Goal: Check status: Check status

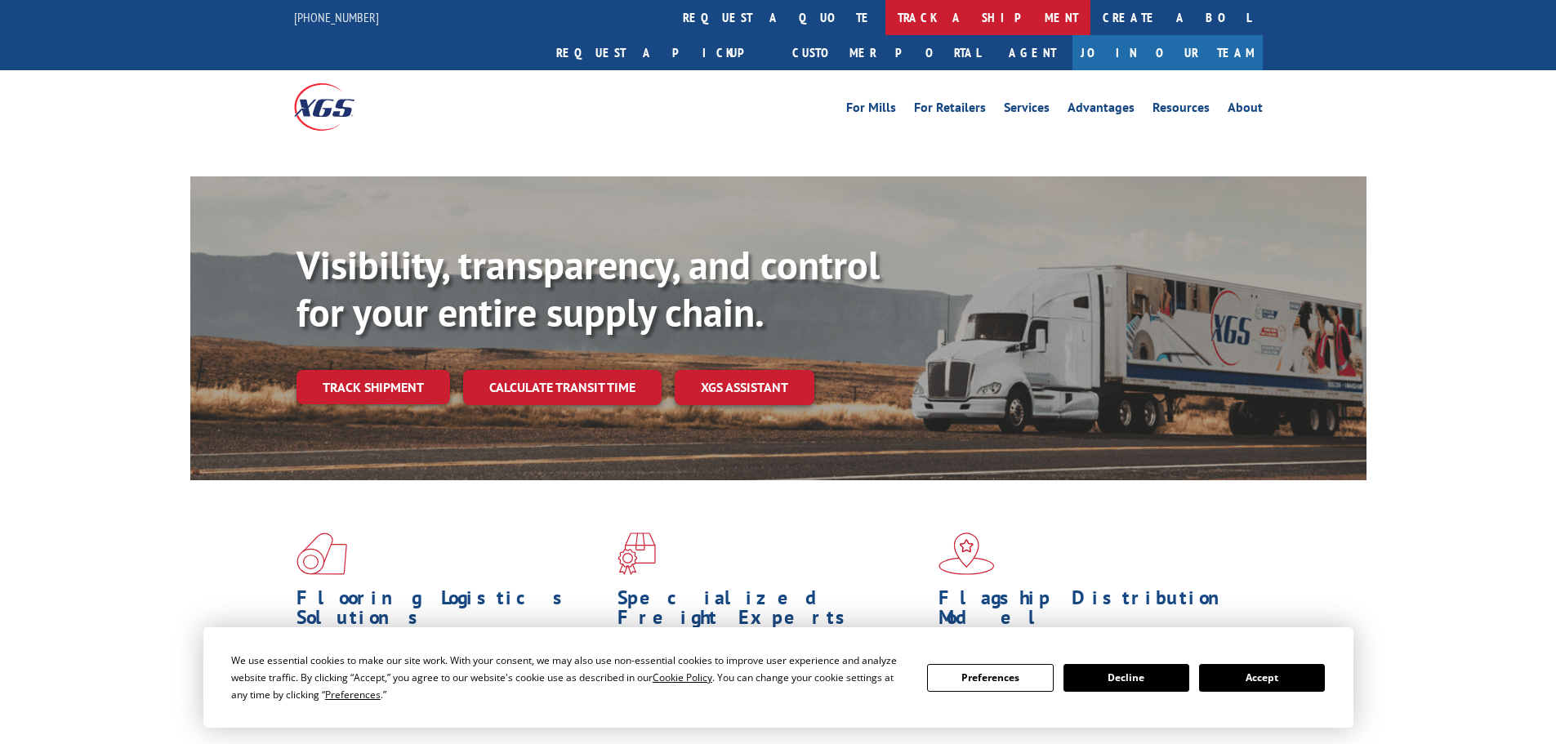
click at [885, 24] on link "track a shipment" at bounding box center [987, 17] width 205 height 35
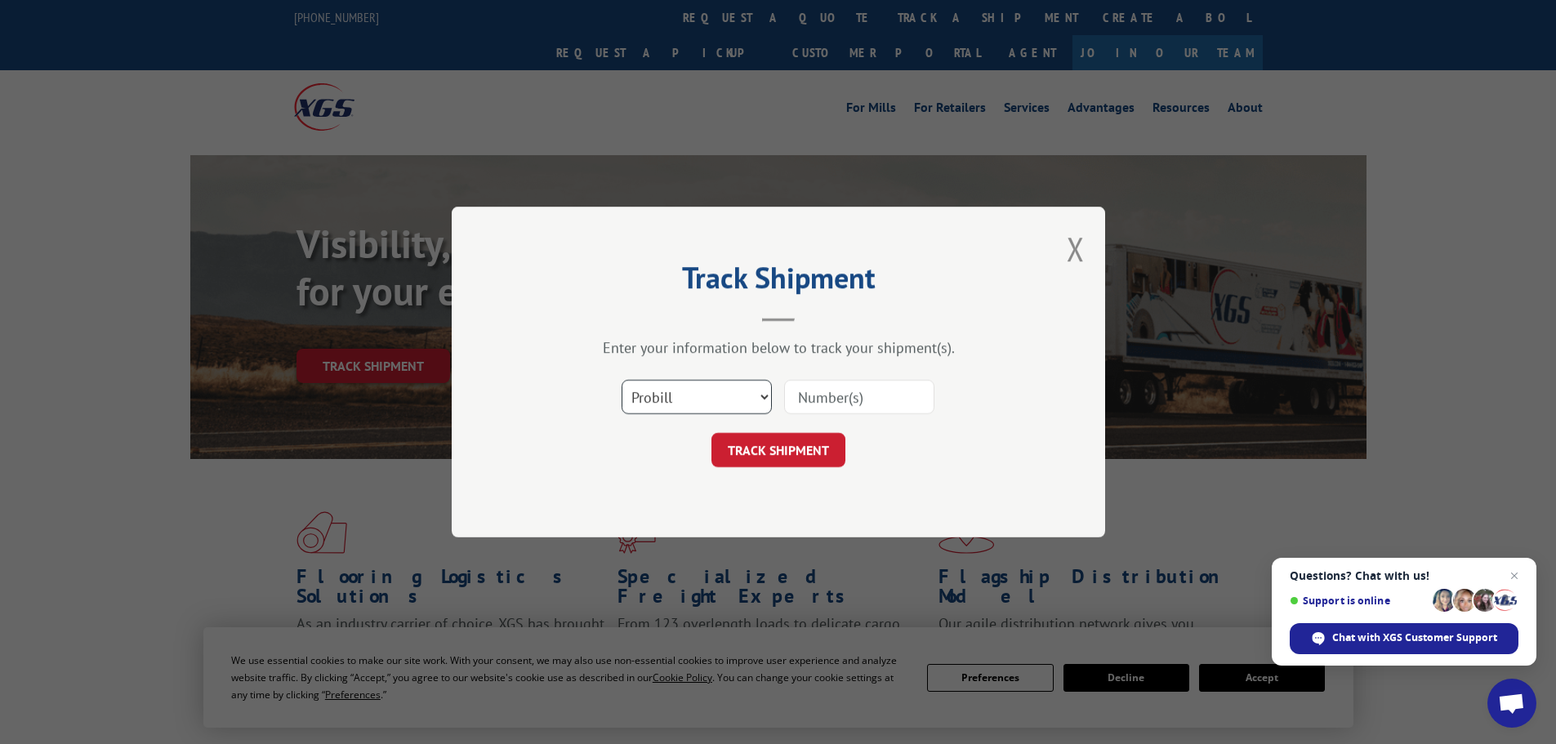
click at [694, 397] on select "Select category... Probill BOL PO" at bounding box center [697, 397] width 150 height 34
select select "bol"
click at [622, 380] on select "Select category... Probill BOL PO" at bounding box center [697, 397] width 150 height 34
click at [841, 403] on input at bounding box center [859, 397] width 150 height 34
paste input "00889690116925183"
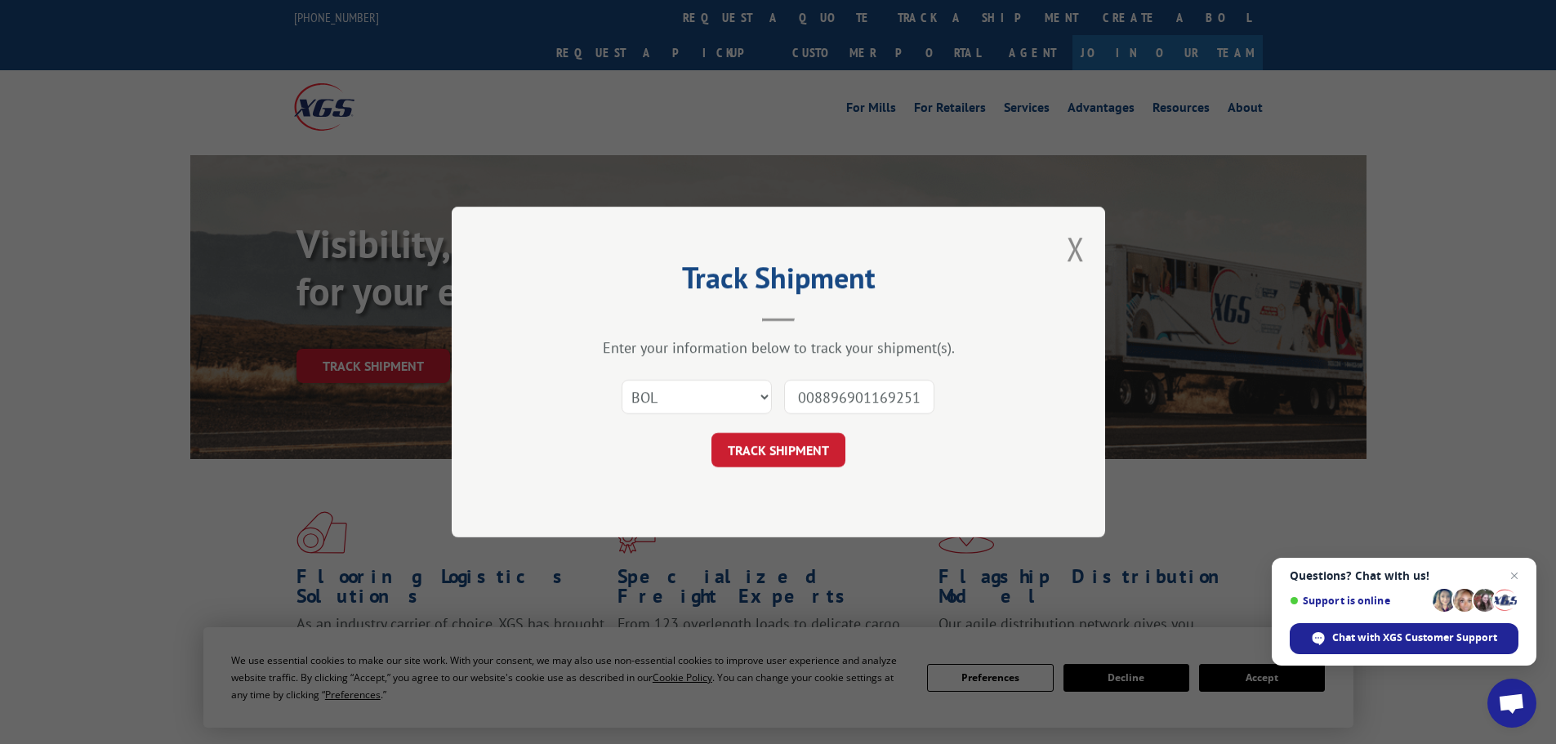
scroll to position [0, 13]
type input "00889690116925183"
click at [806, 459] on button "TRACK SHIPMENT" at bounding box center [778, 450] width 134 height 34
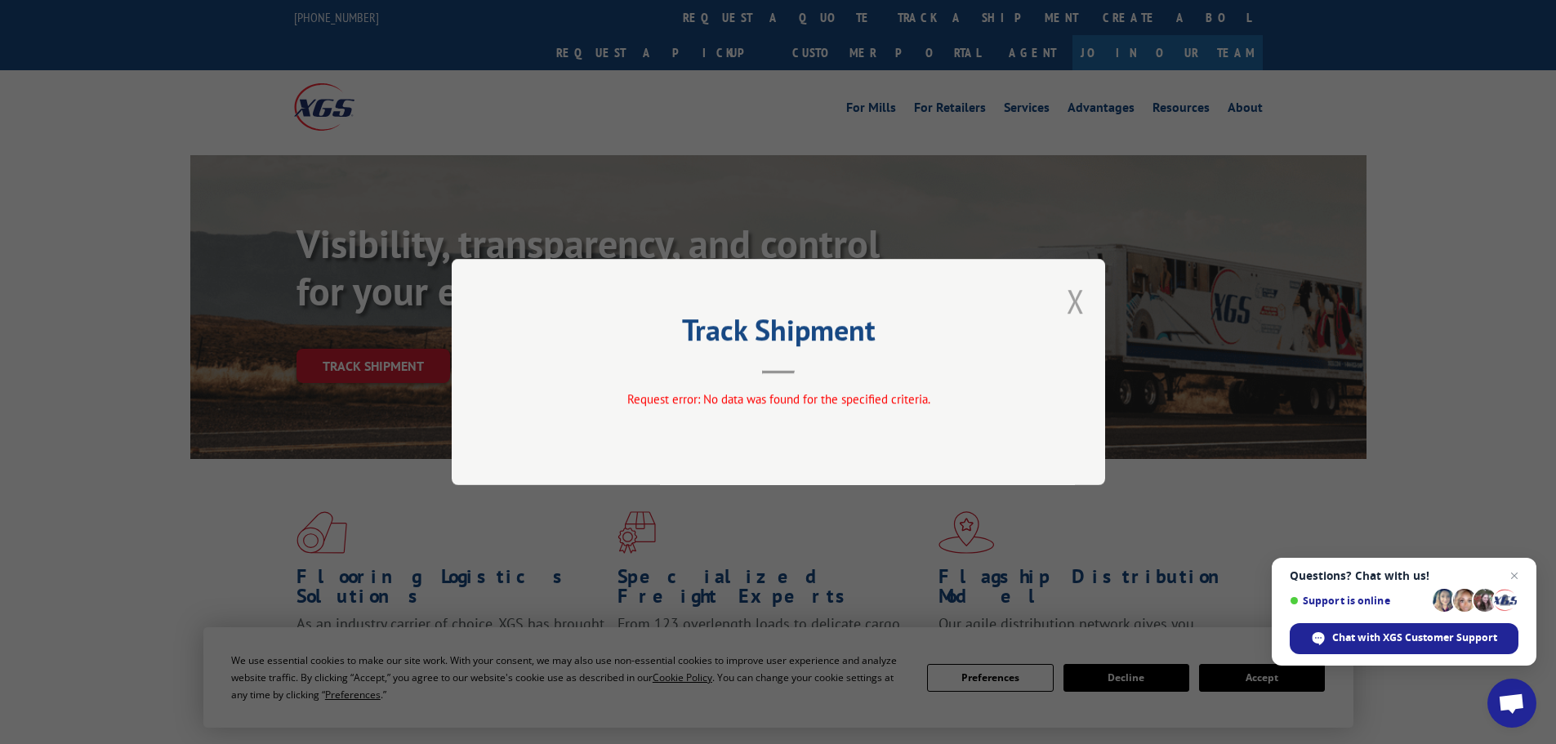
click at [1068, 289] on button "Close modal" at bounding box center [1076, 300] width 18 height 43
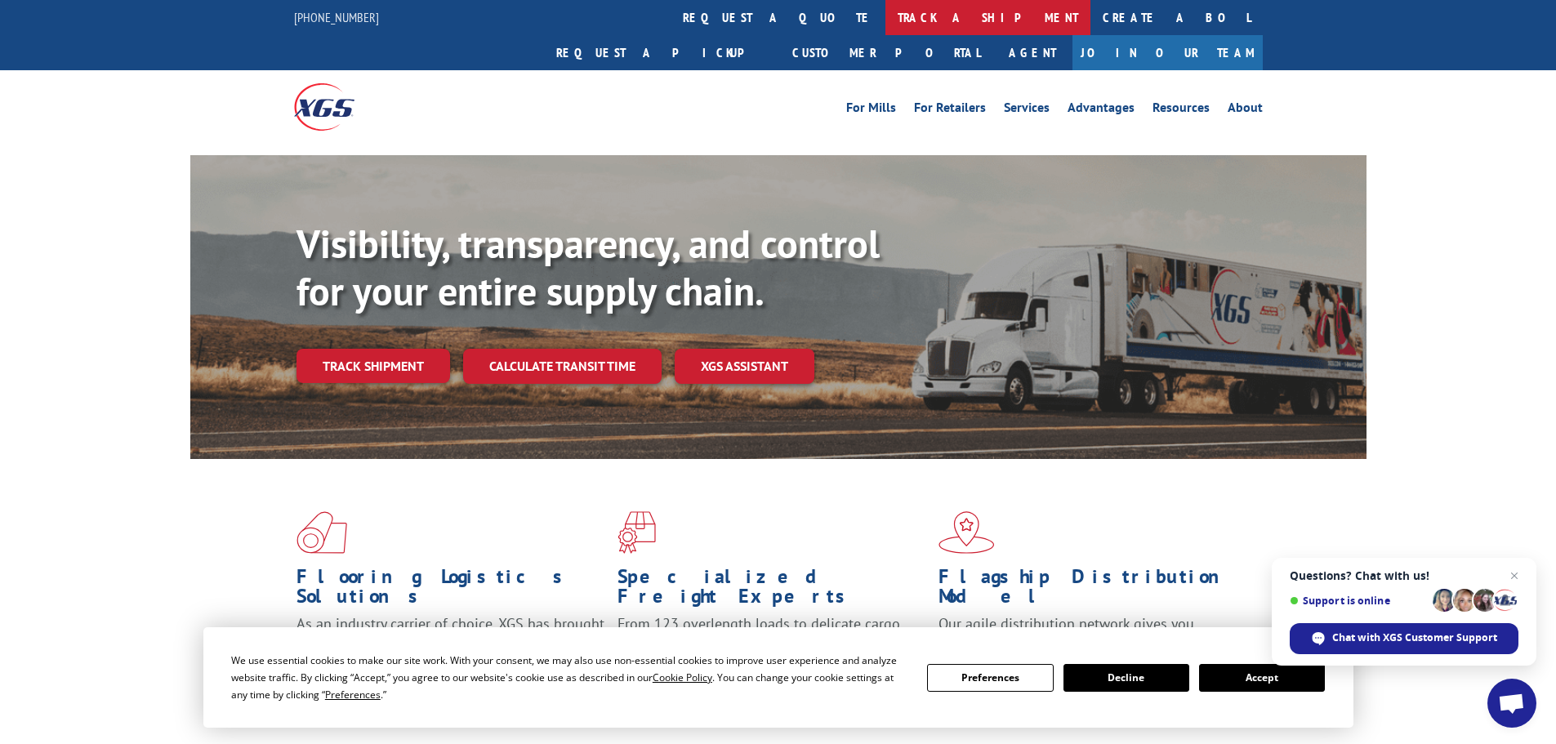
click at [885, 10] on link "track a shipment" at bounding box center [987, 17] width 205 height 35
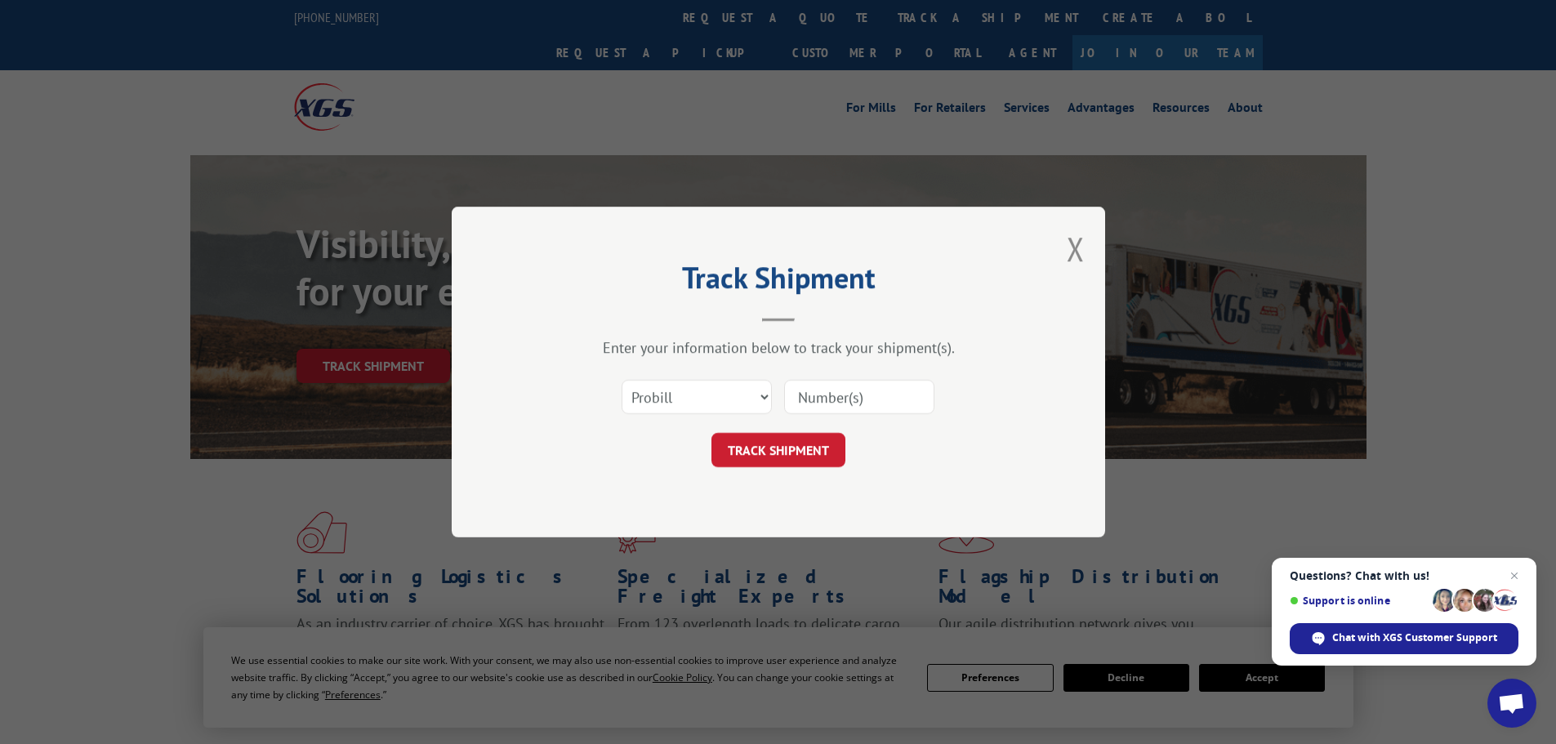
click at [683, 377] on div "Select category... Probill BOL PO" at bounding box center [778, 397] width 490 height 54
drag, startPoint x: 689, startPoint y: 408, endPoint x: 689, endPoint y: 399, distance: 9.0
click at [689, 401] on select "Select category... Probill BOL PO" at bounding box center [697, 397] width 150 height 34
click at [622, 380] on select "Select category... Probill BOL PO" at bounding box center [697, 397] width 150 height 34
click at [839, 403] on input at bounding box center [859, 397] width 150 height 34
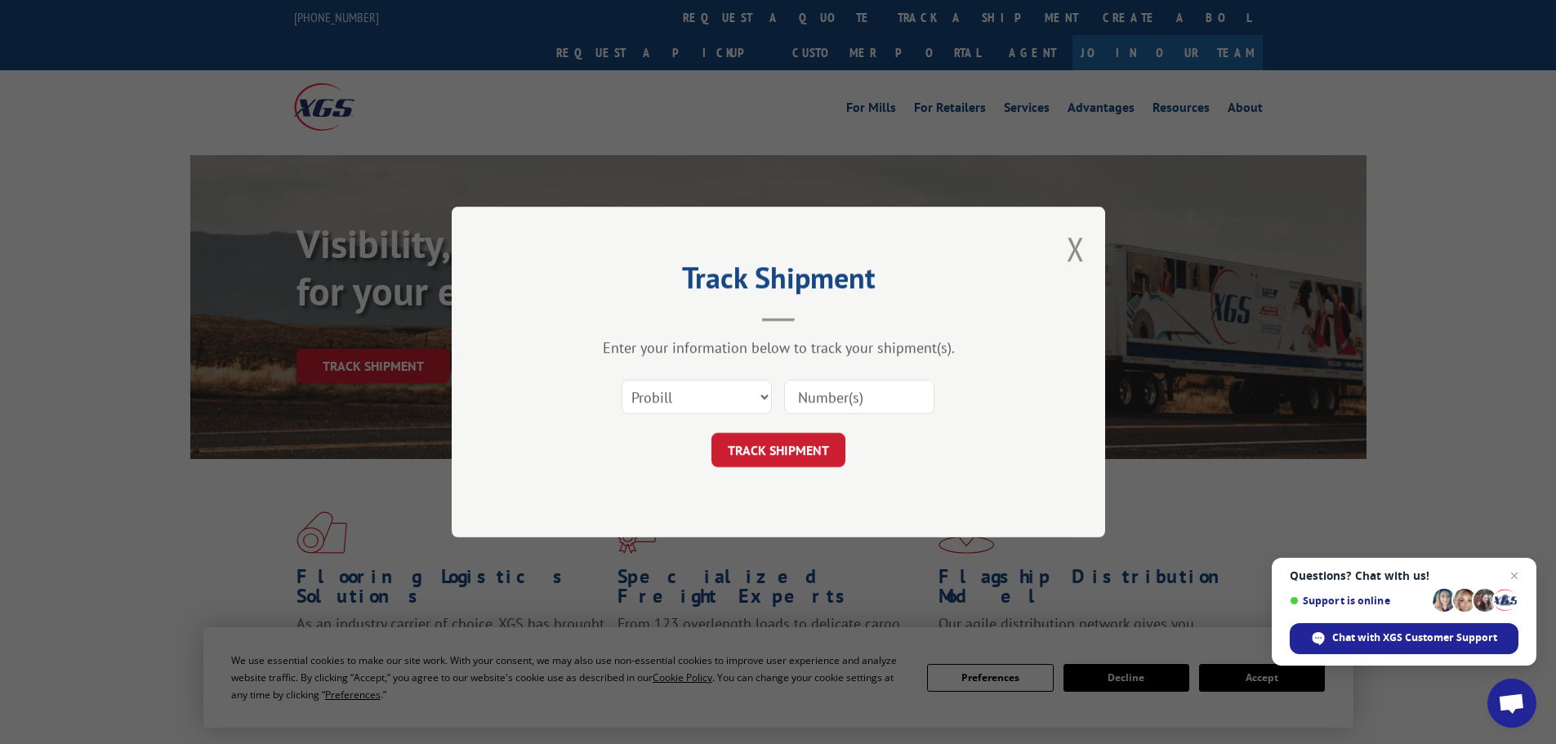
paste input "087763020"
type input "087763020"
click at [800, 457] on button "TRACK SHIPMENT" at bounding box center [778, 450] width 134 height 34
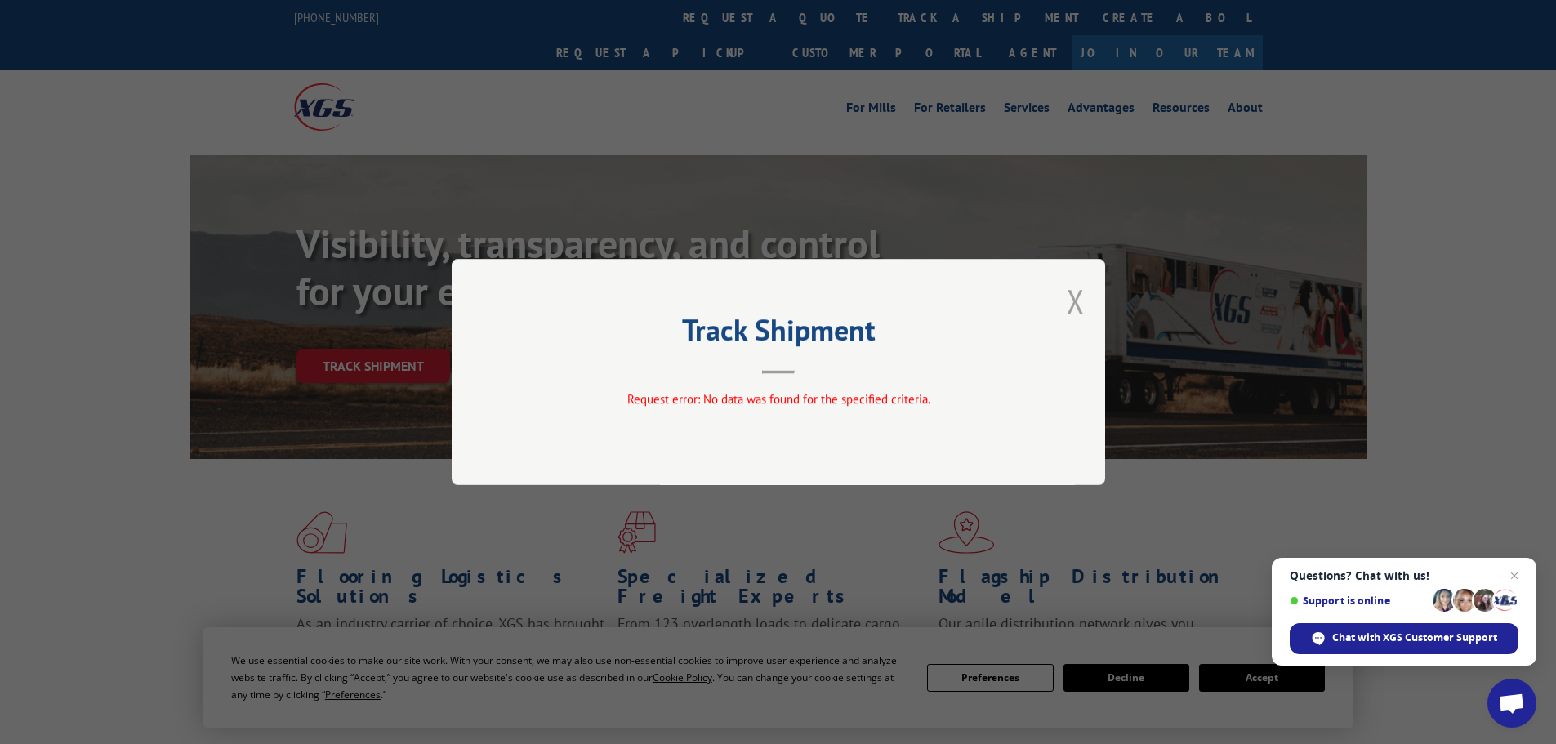
click at [1076, 296] on button "Close modal" at bounding box center [1076, 300] width 18 height 43
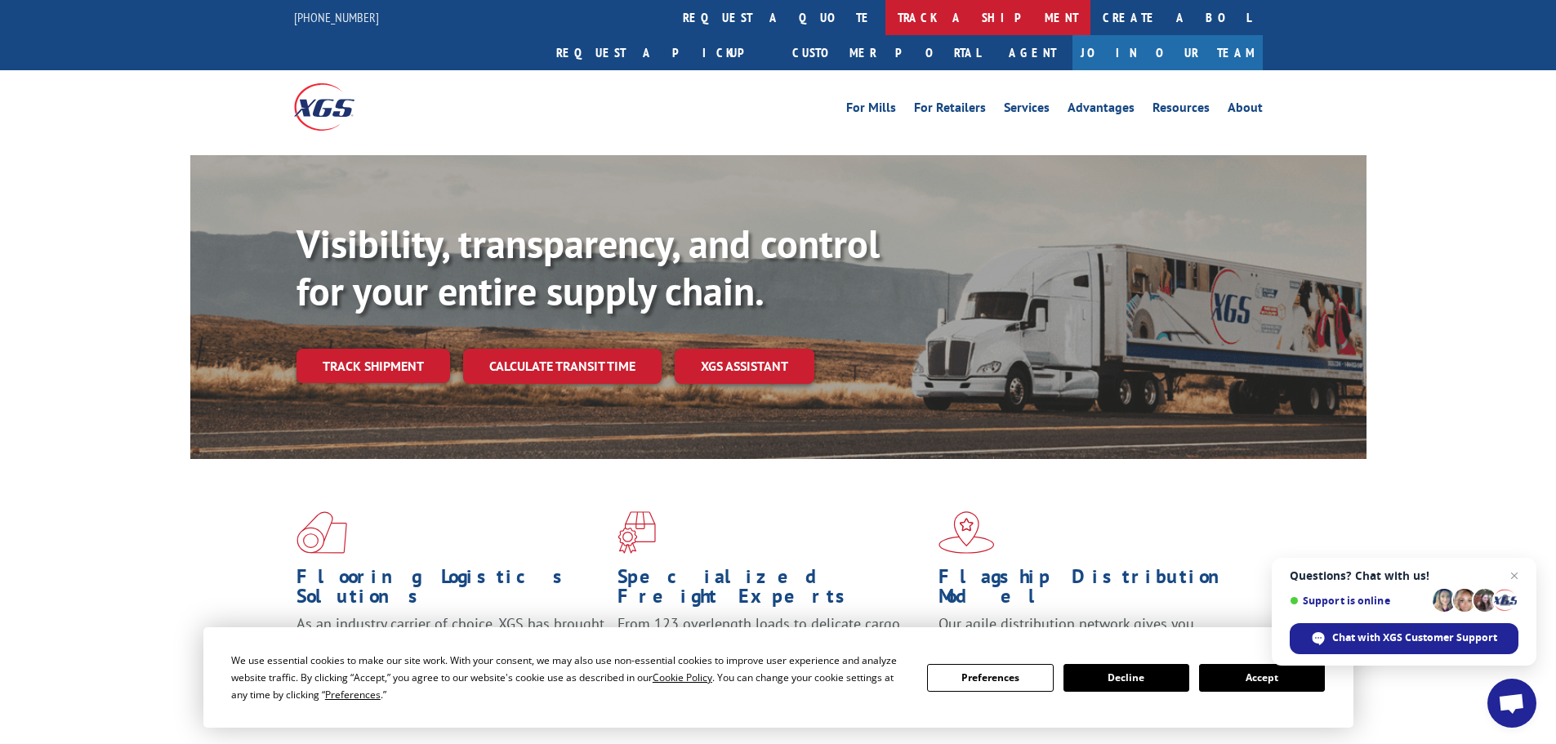
click at [885, 15] on link "track a shipment" at bounding box center [987, 17] width 205 height 35
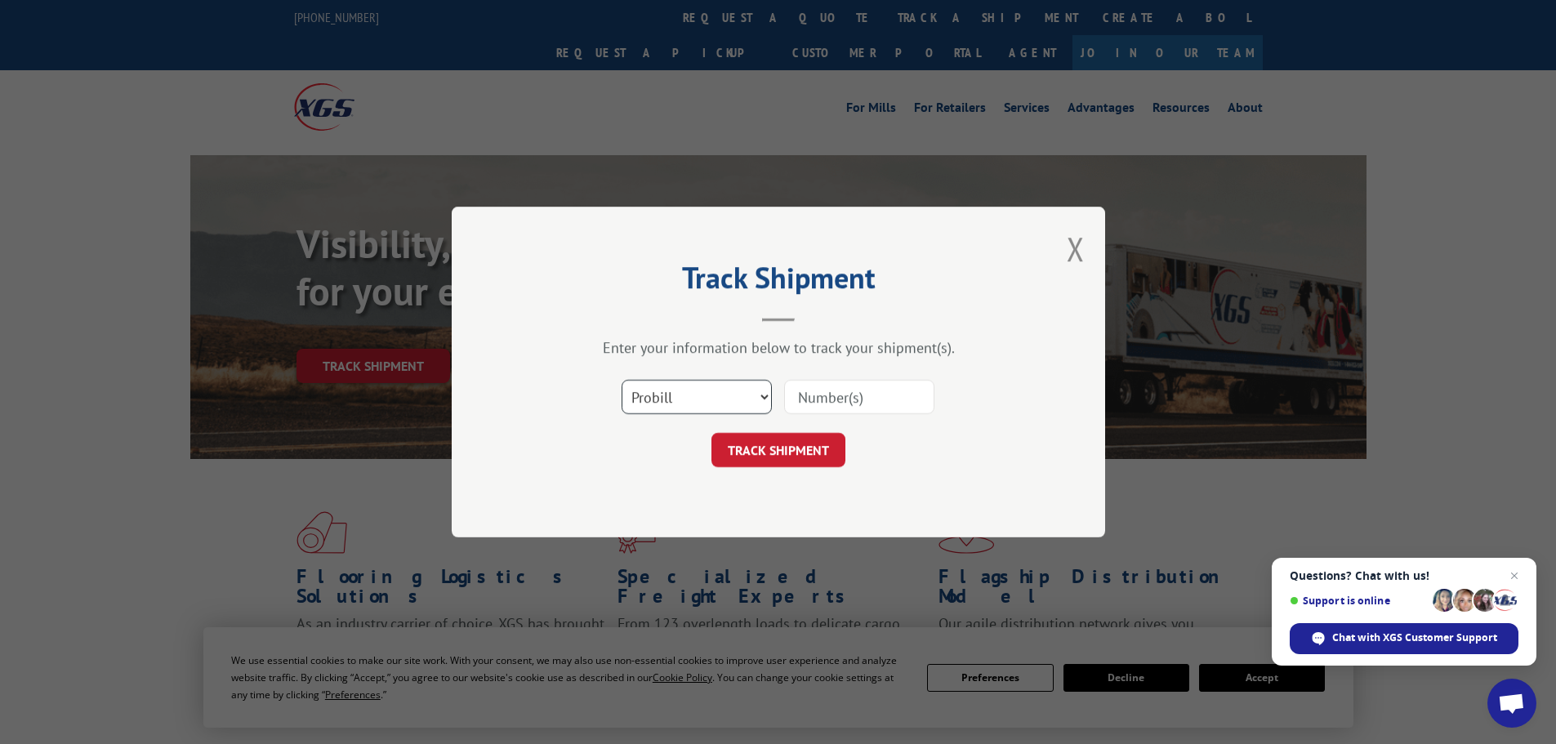
click at [713, 414] on select "Select category... Probill BOL PO" at bounding box center [697, 397] width 150 height 34
select select "po"
click at [622, 380] on select "Select category... Probill BOL PO" at bounding box center [697, 397] width 150 height 34
click at [888, 393] on input at bounding box center [859, 397] width 150 height 34
paste input "64542196"
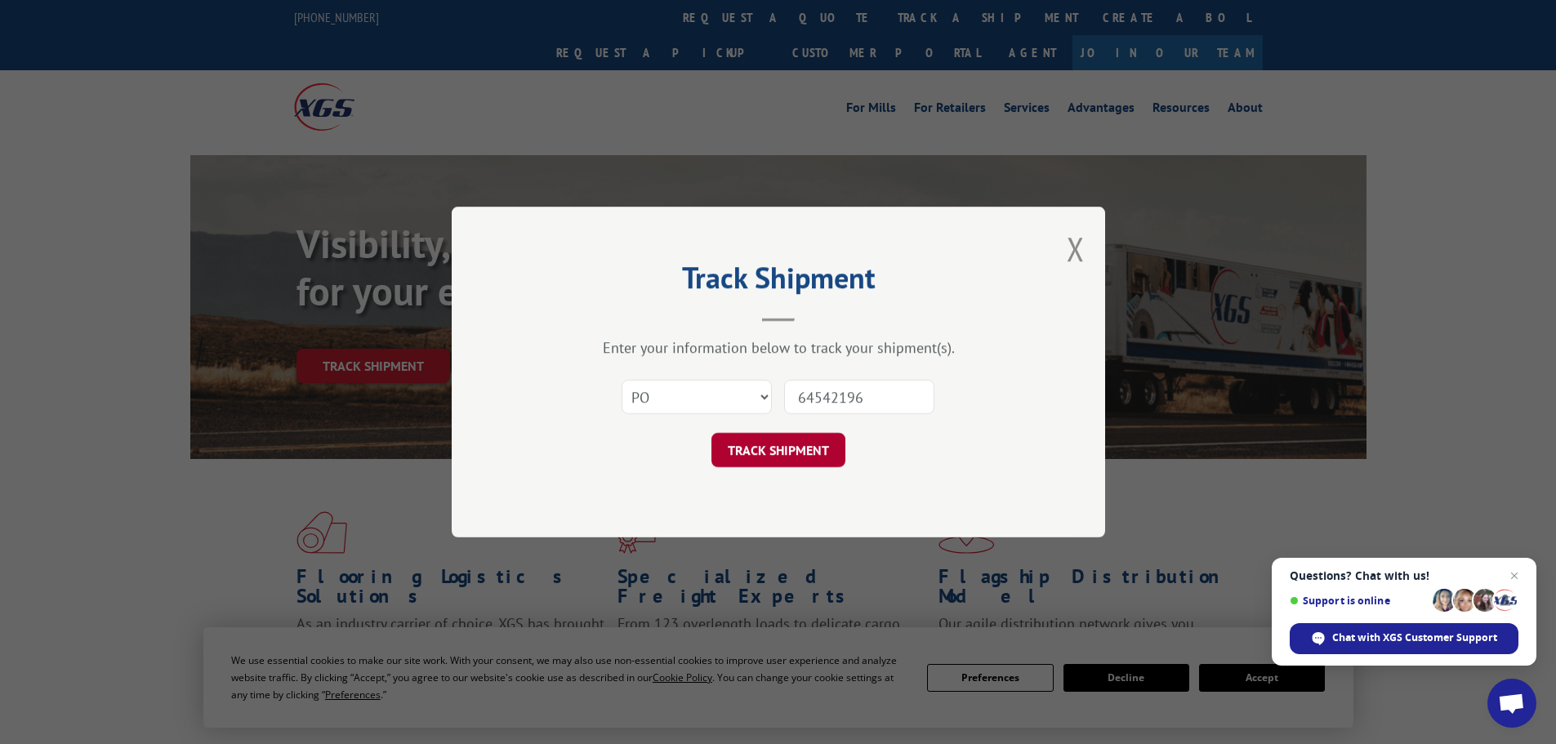
type input "64542196"
click at [784, 460] on button "TRACK SHIPMENT" at bounding box center [778, 450] width 134 height 34
